Goal: Task Accomplishment & Management: Use online tool/utility

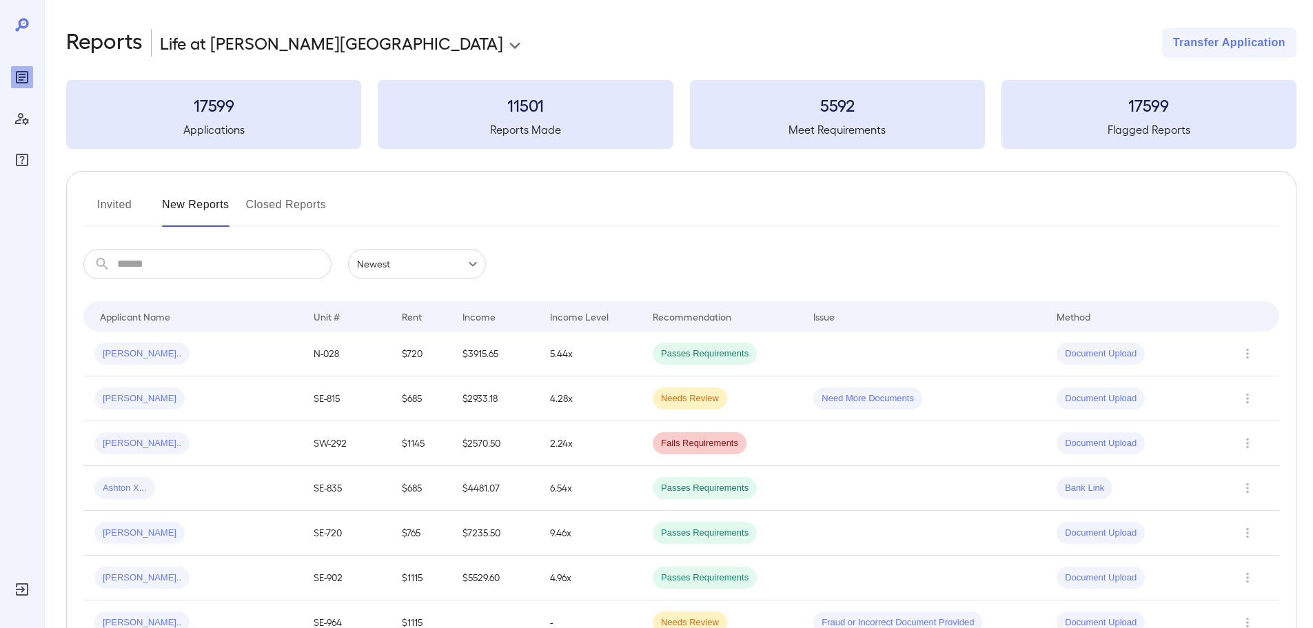
click at [176, 261] on input "text" at bounding box center [224, 264] width 214 height 30
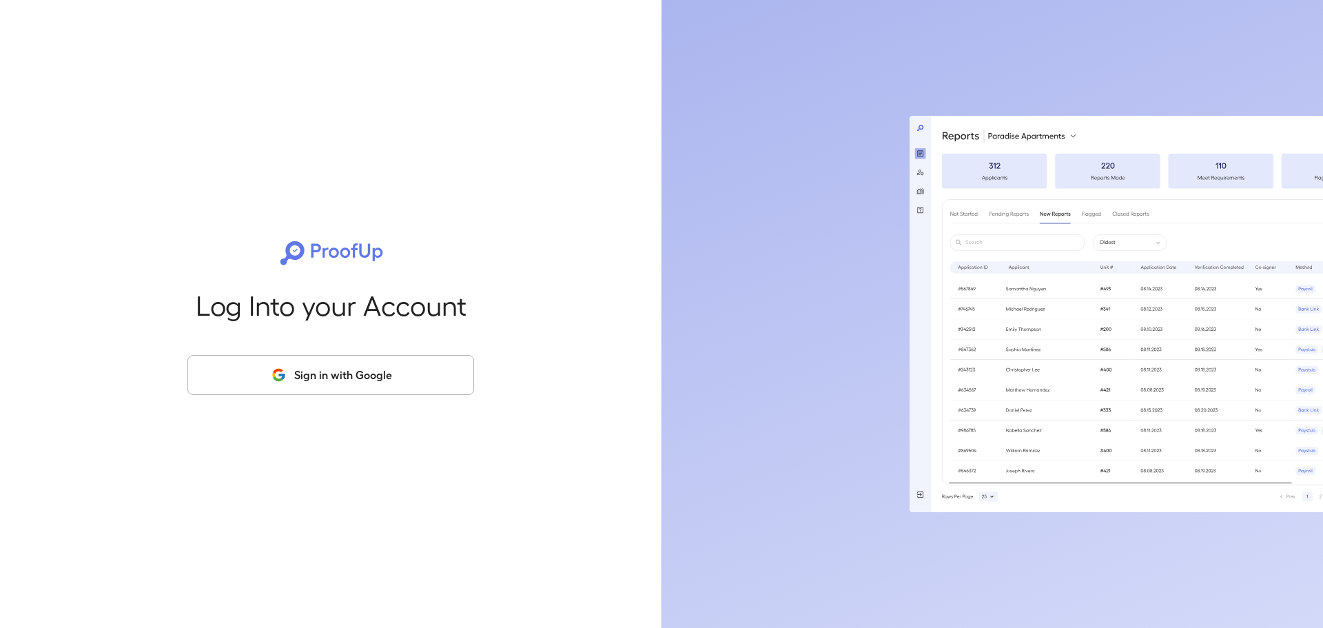
click at [264, 376] on button "Sign in with Google" at bounding box center [330, 375] width 287 height 40
